Goal: Information Seeking & Learning: Learn about a topic

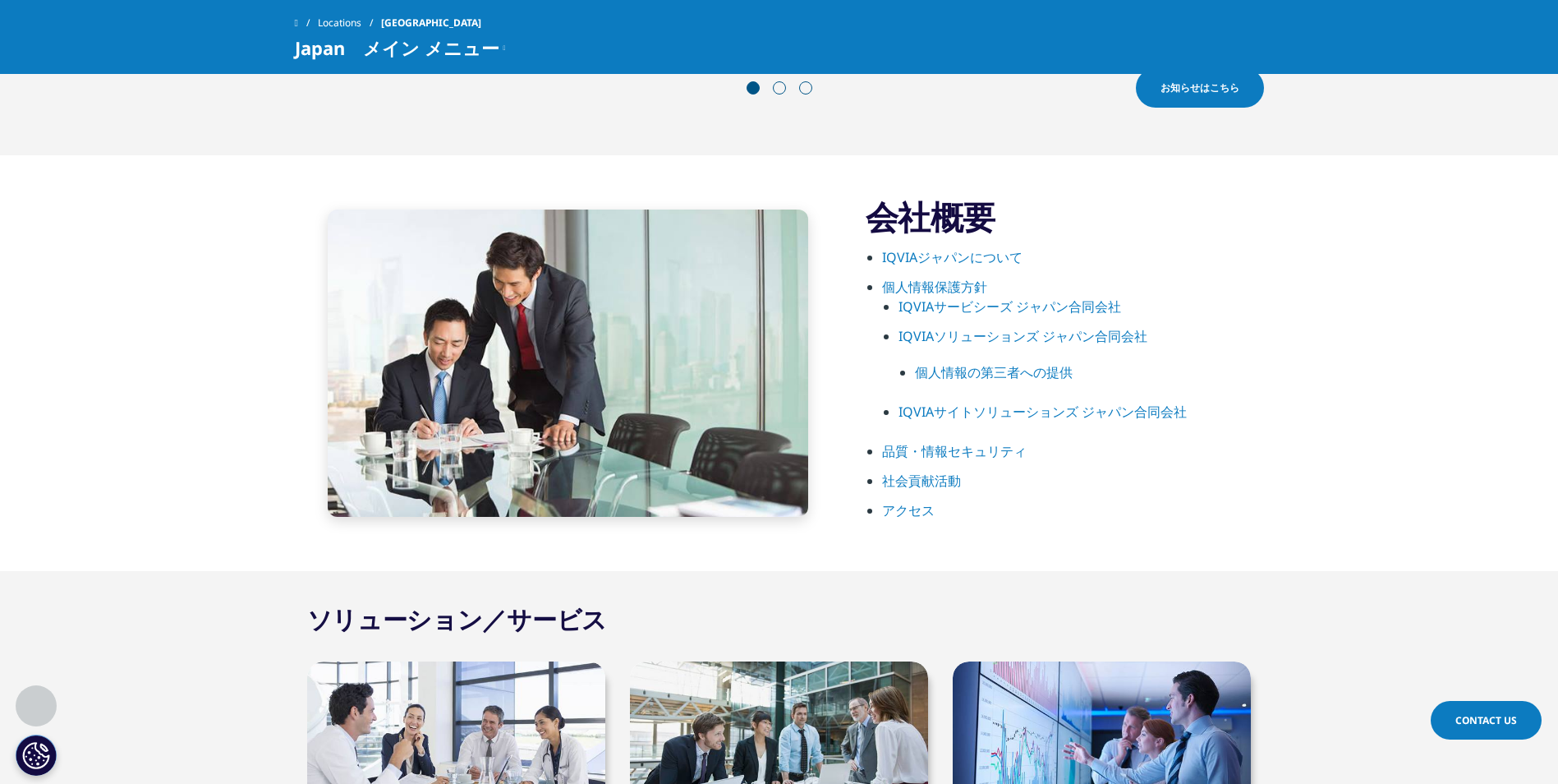
scroll to position [821, 0]
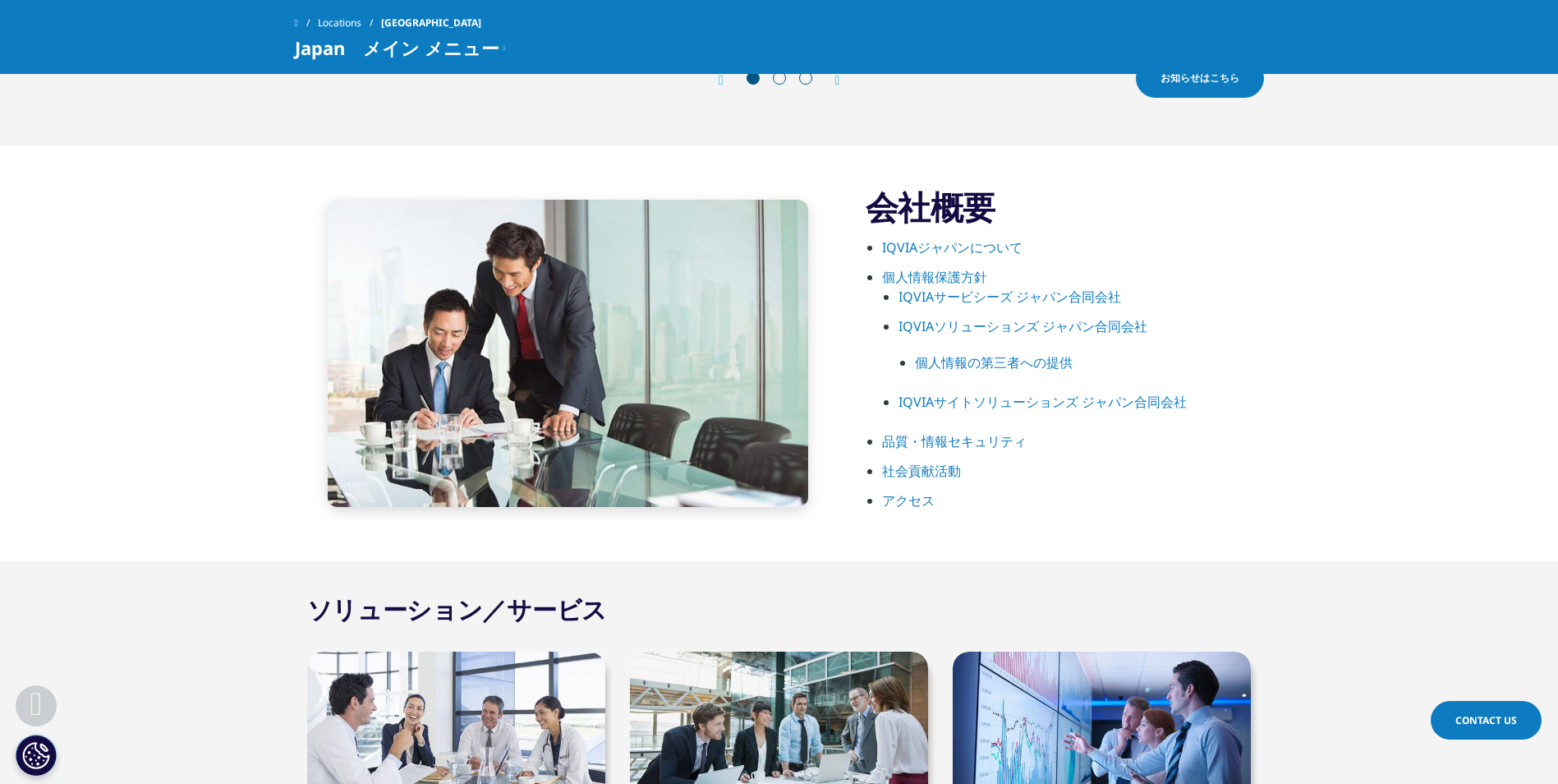
click at [985, 256] on link "IQVIAジャパンについて" at bounding box center [952, 246] width 140 height 18
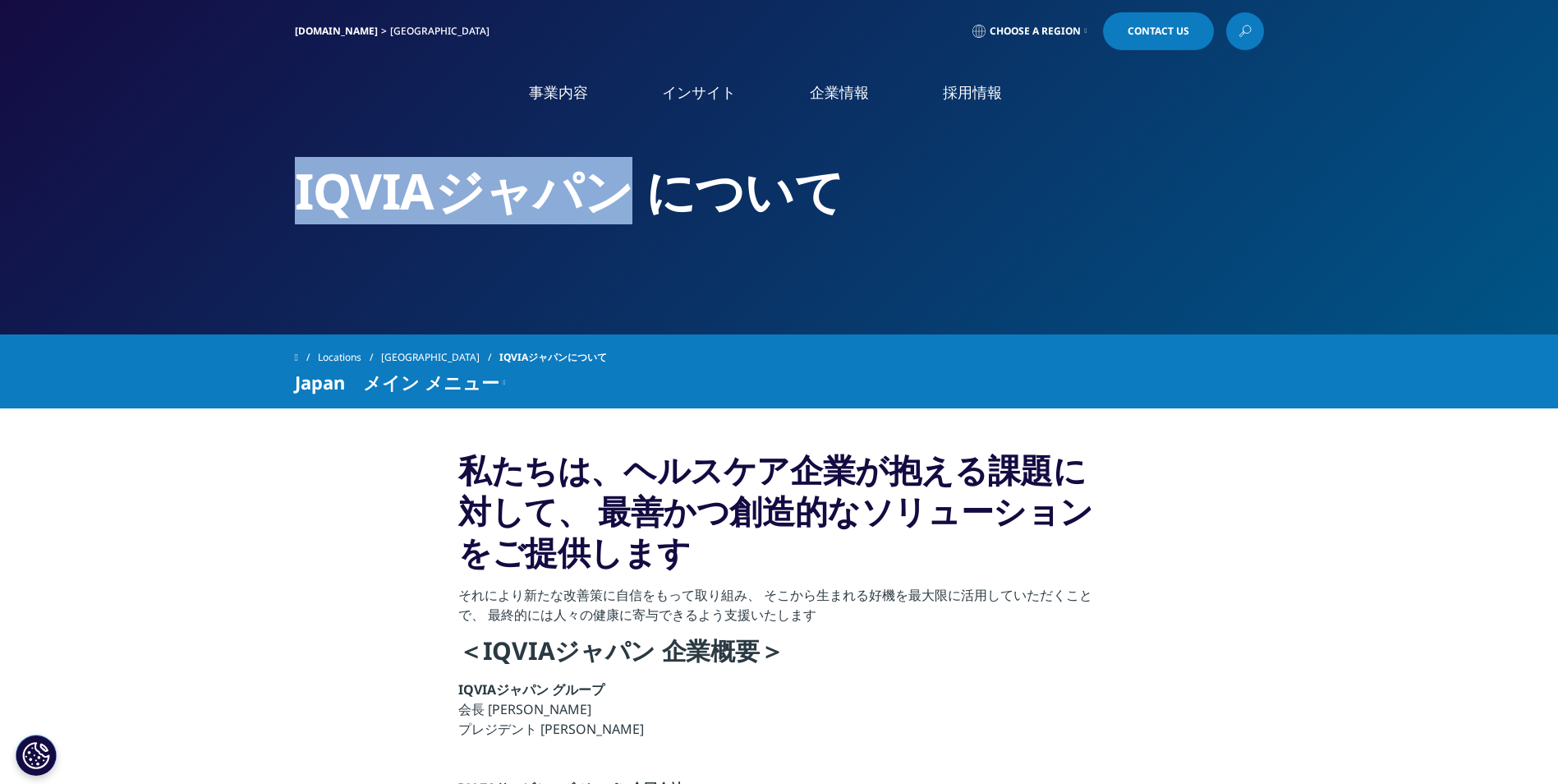
drag, startPoint x: 549, startPoint y: 192, endPoint x: 268, endPoint y: 172, distance: 281.7
click at [269, 172] on section "IQVIAジャパン について" at bounding box center [779, 166] width 1558 height 334
copy h2 "IQVIAジャパン"
